Goal: Obtain resource: Download file/media

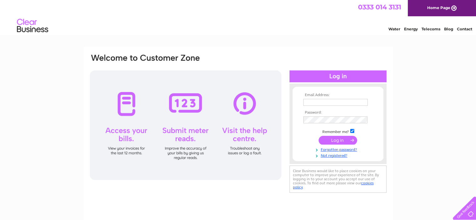
type input "[EMAIL_ADDRESS][DOMAIN_NAME]"
click at [337, 141] on input "submit" at bounding box center [337, 140] width 38 height 9
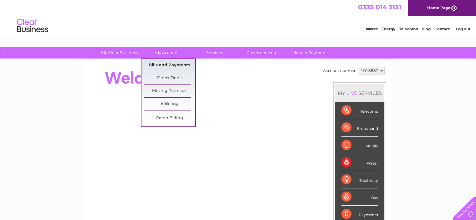
click at [169, 65] on link "Bills and Payments" at bounding box center [170, 65] width 52 height 13
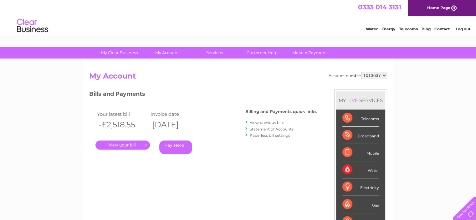
click at [268, 127] on link "Statement of Accounts" at bounding box center [272, 129] width 44 height 5
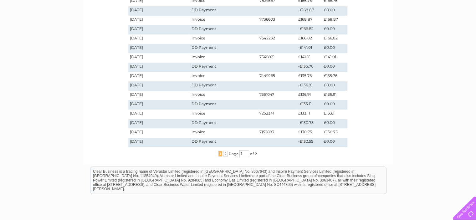
scroll to position [156, 0]
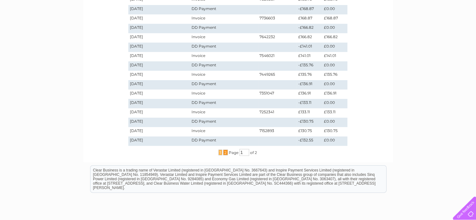
click at [224, 153] on span "2" at bounding box center [225, 153] width 5 height 6
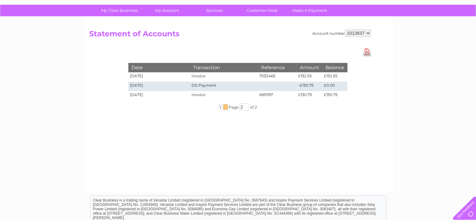
scroll to position [32, 0]
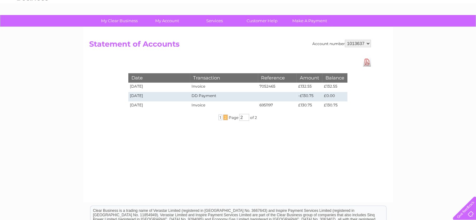
click at [367, 64] on link "Download Pdf" at bounding box center [367, 62] width 8 height 9
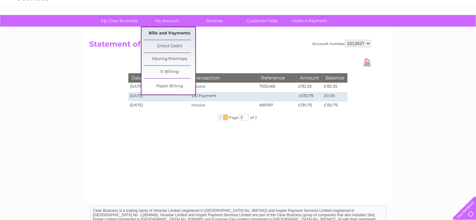
click at [167, 30] on link "Bills and Payments" at bounding box center [170, 33] width 52 height 13
click at [174, 34] on link "Bills and Payments" at bounding box center [170, 33] width 52 height 13
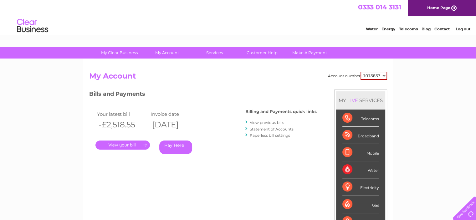
click at [262, 123] on link "View previous bills" at bounding box center [267, 122] width 34 height 5
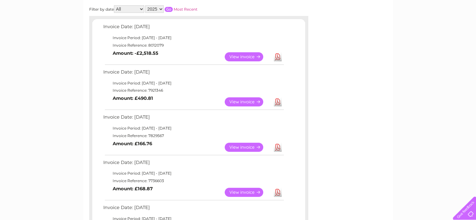
scroll to position [24, 0]
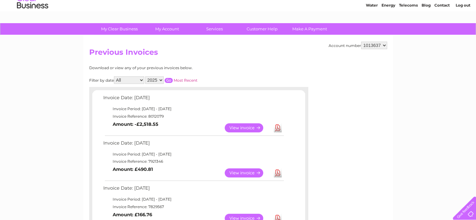
click at [162, 80] on select "2025 2024 2023 2022" at bounding box center [154, 80] width 18 height 8
select select "2024"
click at [146, 76] on select "2025 2024 2023 2022" at bounding box center [154, 80] width 18 height 8
click at [170, 80] on input "button" at bounding box center [169, 80] width 8 height 5
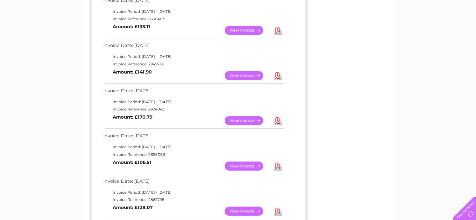
scroll to position [430, 0]
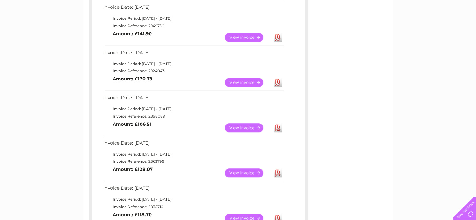
click at [277, 83] on link "Download" at bounding box center [278, 82] width 8 height 9
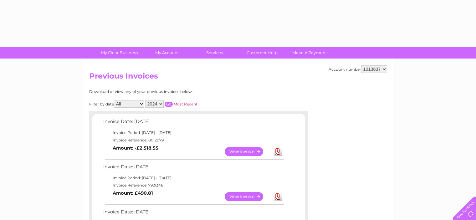
select select "2024"
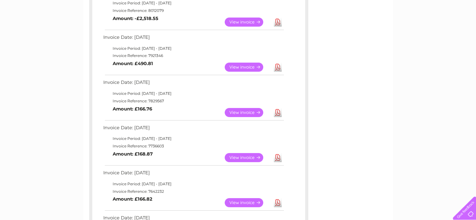
scroll to position [86, 0]
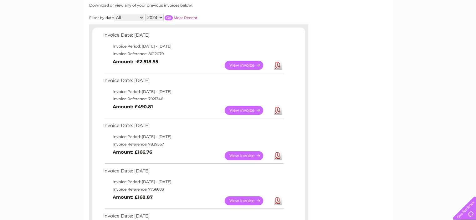
click at [173, 16] on input "button" at bounding box center [169, 17] width 8 height 5
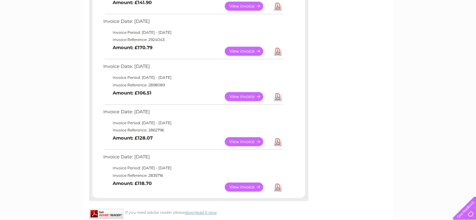
scroll to position [399, 0]
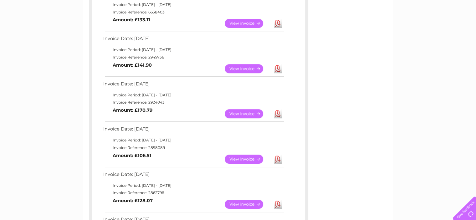
click at [278, 68] on link "Download" at bounding box center [278, 68] width 8 height 9
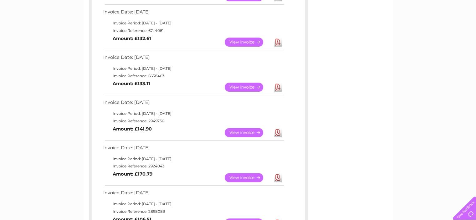
scroll to position [305, 0]
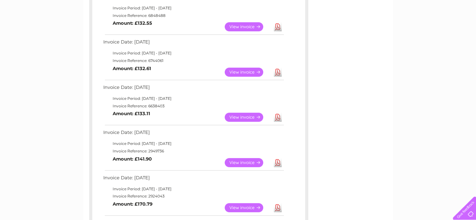
click at [241, 117] on link "View" at bounding box center [248, 117] width 46 height 9
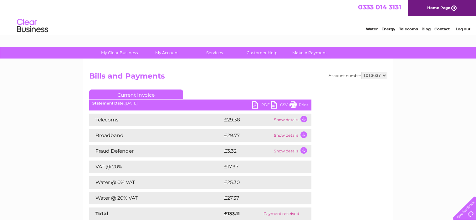
click at [265, 105] on link "PDF" at bounding box center [261, 105] width 19 height 9
